Goal: Information Seeking & Learning: Learn about a topic

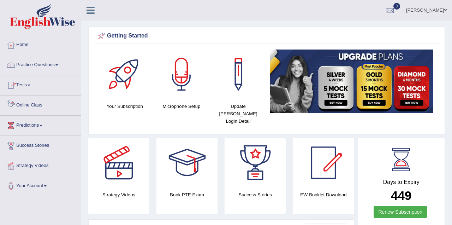
click at [51, 104] on link "Online Class" at bounding box center [40, 104] width 81 height 18
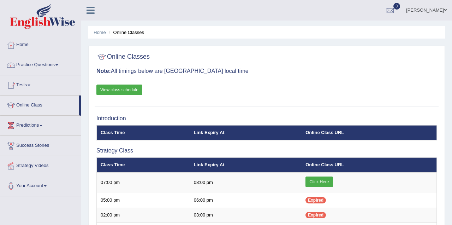
scroll to position [71, 0]
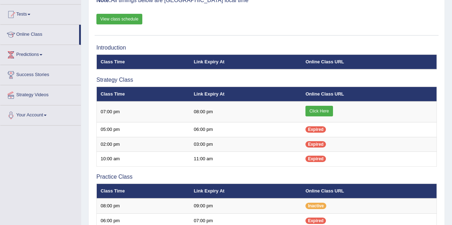
scroll to position [71, 0]
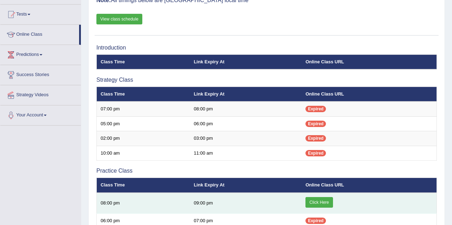
click at [163, 204] on td "08:00 pm" at bounding box center [143, 202] width 93 height 21
click at [318, 200] on link "Click Here" at bounding box center [318, 202] width 27 height 11
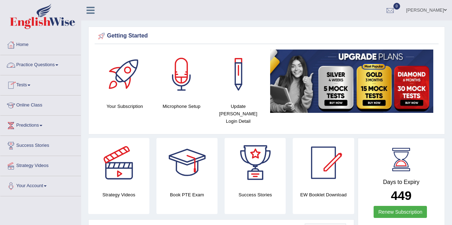
click at [41, 64] on link "Practice Questions" at bounding box center [40, 64] width 81 height 18
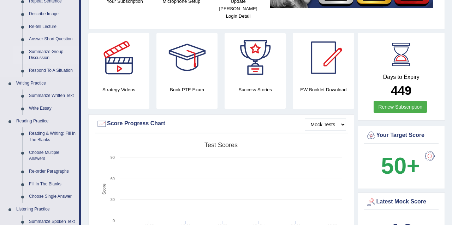
scroll to position [106, 0]
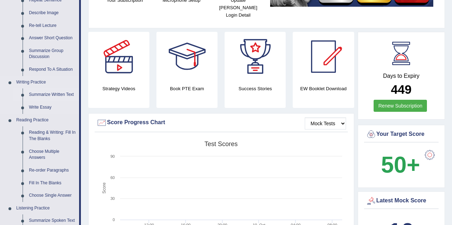
click at [47, 95] on link "Summarize Written Text" at bounding box center [52, 94] width 53 height 13
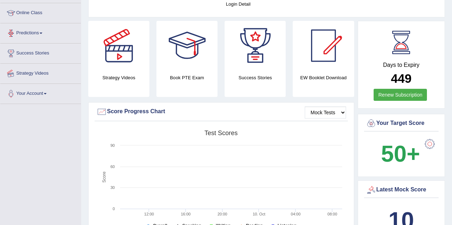
scroll to position [165, 0]
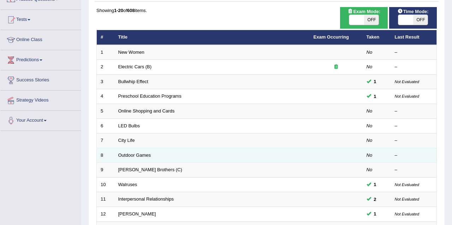
scroll to position [71, 0]
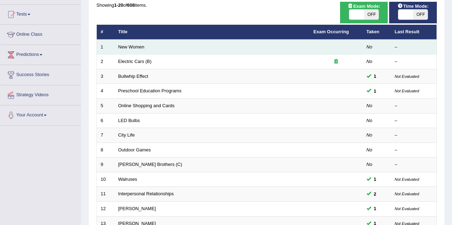
click at [236, 47] on td "New Women" at bounding box center [211, 47] width 195 height 15
click at [133, 45] on link "New Women" at bounding box center [131, 46] width 26 height 5
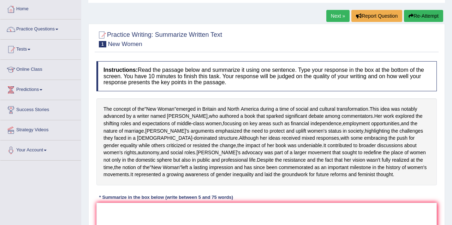
scroll to position [71, 0]
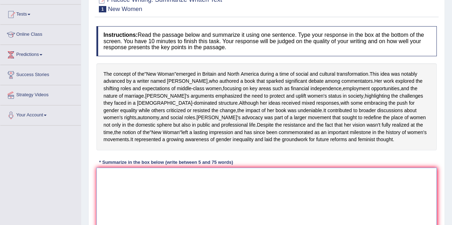
drag, startPoint x: 140, startPoint y: 205, endPoint x: 141, endPoint y: 202, distance: 3.6
click at [140, 204] on textarea at bounding box center [266, 201] width 340 height 68
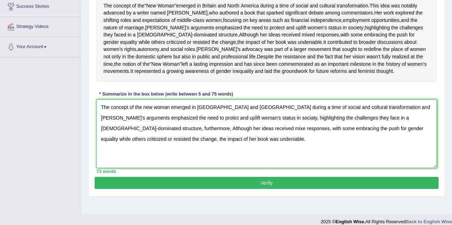
scroll to position [155, 0]
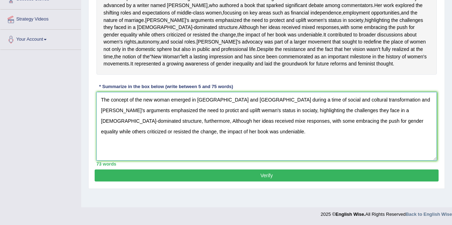
type textarea "The concept of the new woman emerged in Britain and North America during a time…"
click at [278, 181] on button "Verify" at bounding box center [267, 175] width 344 height 12
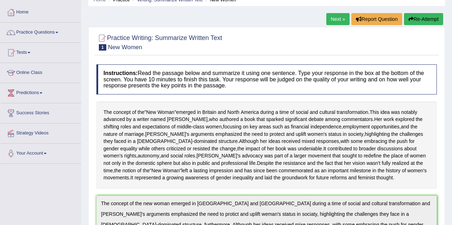
scroll to position [0, 0]
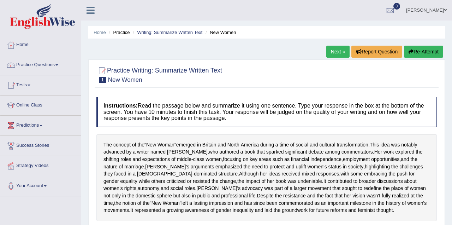
click at [333, 47] on link "Next »" at bounding box center [337, 52] width 23 height 12
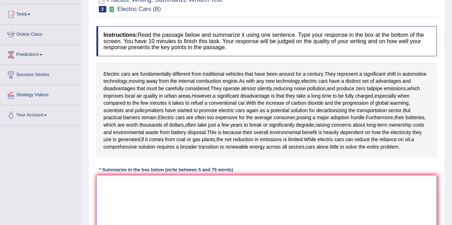
click at [146, 181] on textarea at bounding box center [266, 209] width 340 height 68
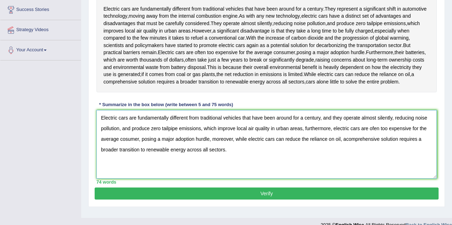
scroll to position [146, 0]
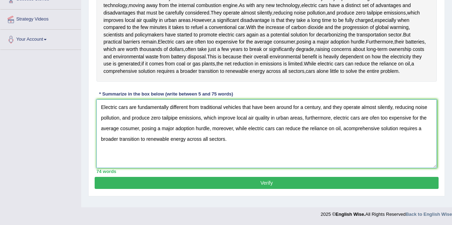
type textarea "Electric cars are fundamentally different from traditional vehicles that have b…"
click at [269, 183] on button "Verify" at bounding box center [267, 183] width 344 height 12
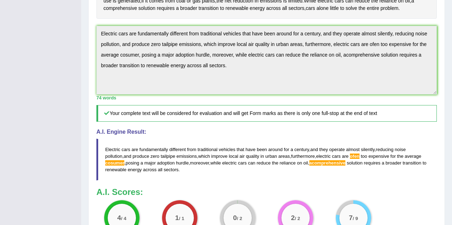
scroll to position [212, 0]
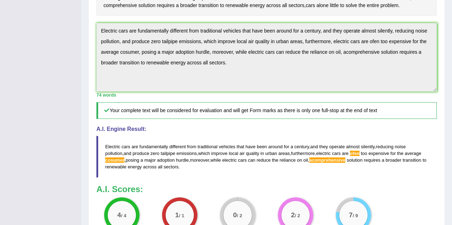
click at [325, 161] on blockquote "Electric cars are fundamentally different from traditional vehicles that have b…" at bounding box center [266, 157] width 340 height 42
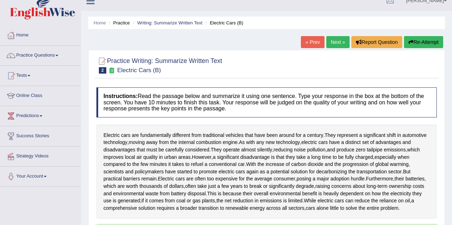
scroll to position [0, 0]
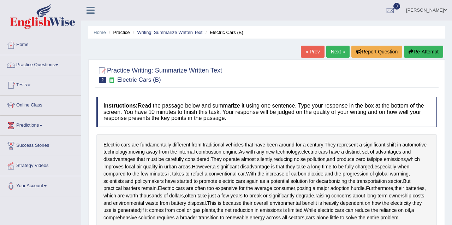
click at [339, 49] on link "Next »" at bounding box center [337, 52] width 23 height 12
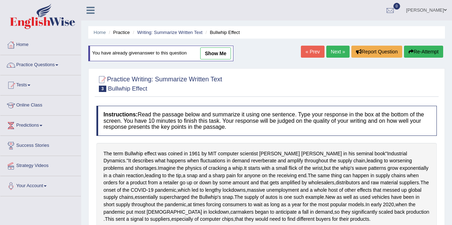
click at [341, 51] on link "Next »" at bounding box center [337, 52] width 23 height 12
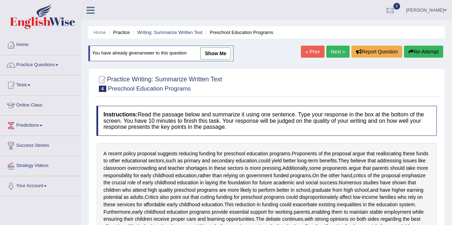
click at [340, 47] on link "Next »" at bounding box center [337, 52] width 23 height 12
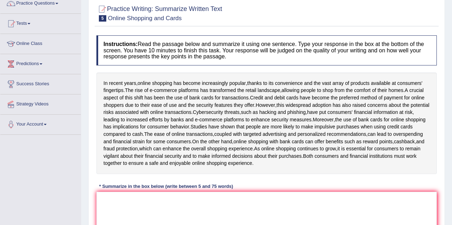
scroll to position [106, 0]
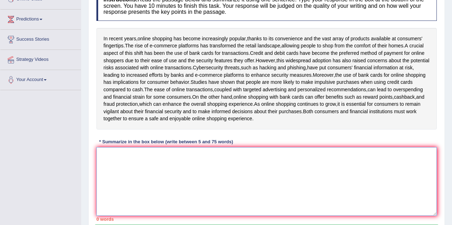
click at [148, 165] on textarea at bounding box center [266, 181] width 340 height 68
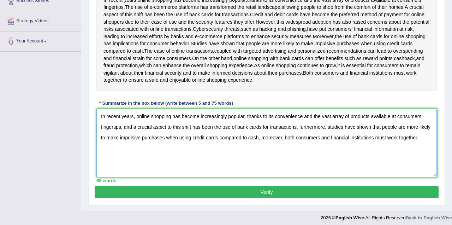
scroll to position [155, 0]
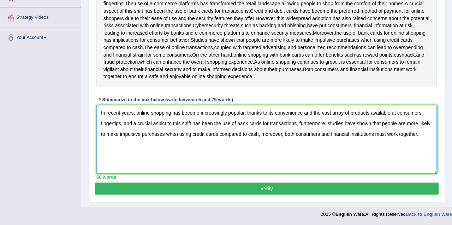
type textarea "In recent years, online shopping has become increasingly popular, thanks to its…"
click at [225, 190] on button "Verify" at bounding box center [267, 188] width 344 height 12
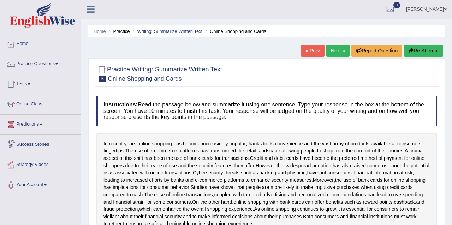
scroll to position [0, 0]
